Goal: Task Accomplishment & Management: Manage account settings

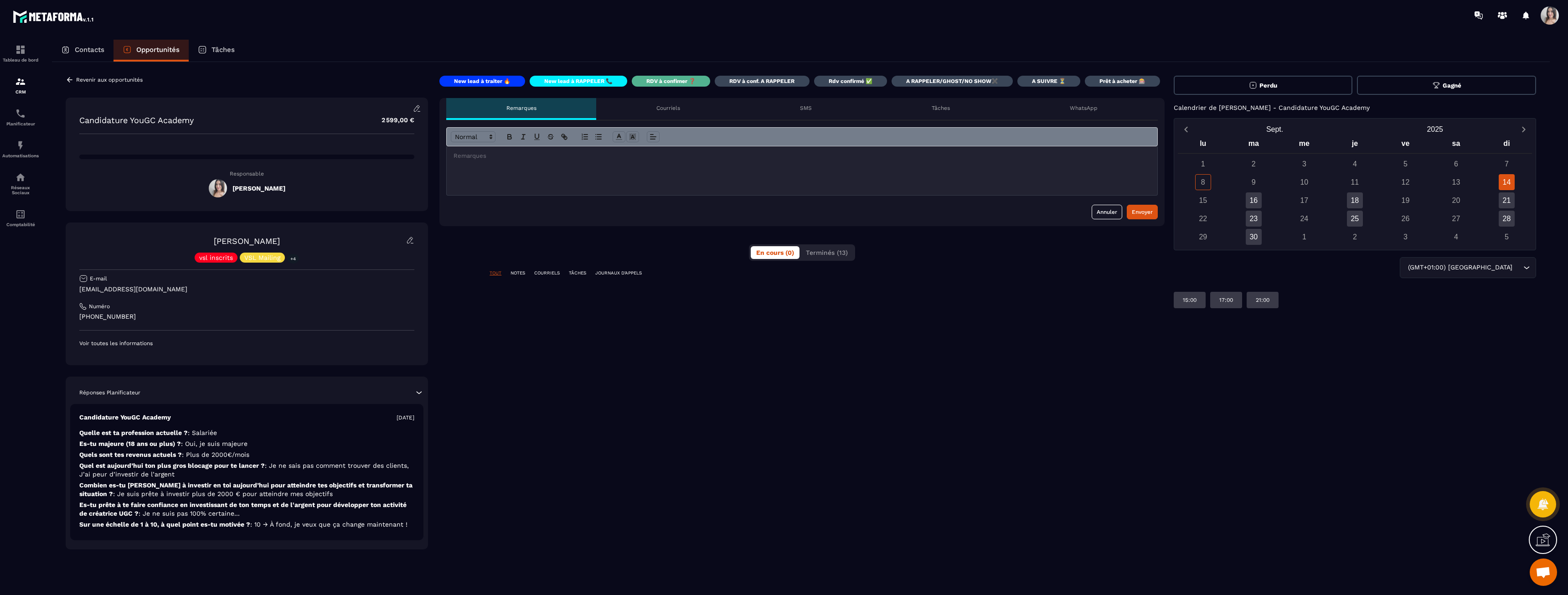
click at [1306, 85] on button "Perdu" at bounding box center [1263, 85] width 179 height 19
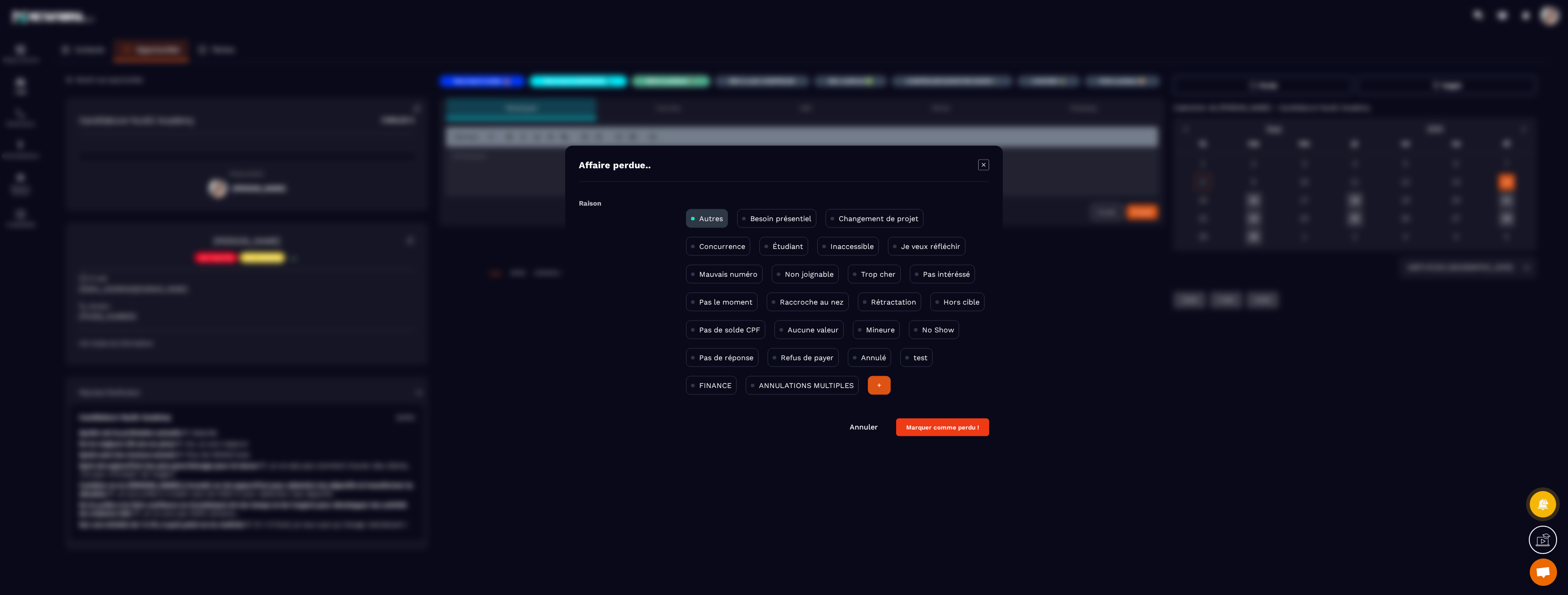
click at [941, 275] on p "Pas intéréssé" at bounding box center [946, 274] width 47 height 9
click at [931, 427] on button "Marquer comme perdu !" at bounding box center [942, 427] width 93 height 18
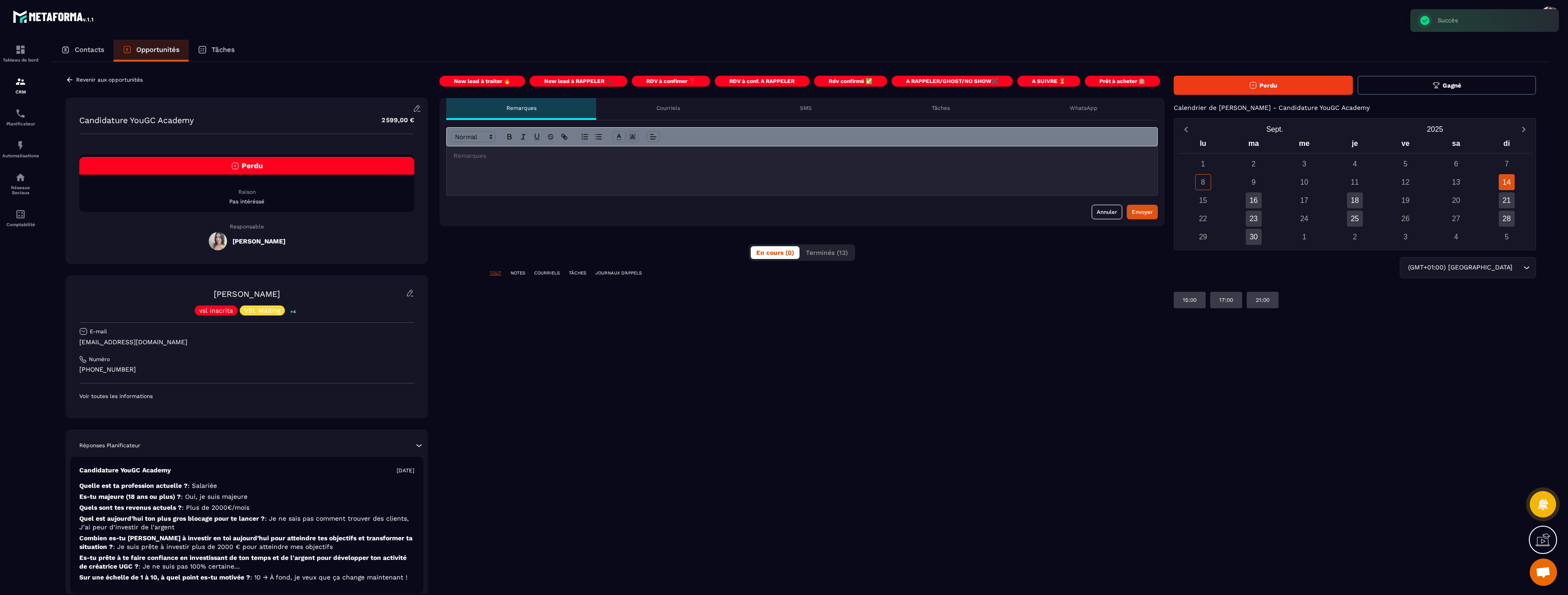
click at [644, 174] on div at bounding box center [802, 171] width 710 height 49
click at [1132, 213] on div "Envoyer" at bounding box center [1142, 212] width 21 height 9
click at [30, 95] on link "CRM" at bounding box center [20, 85] width 36 height 32
